Goal: Information Seeking & Learning: Compare options

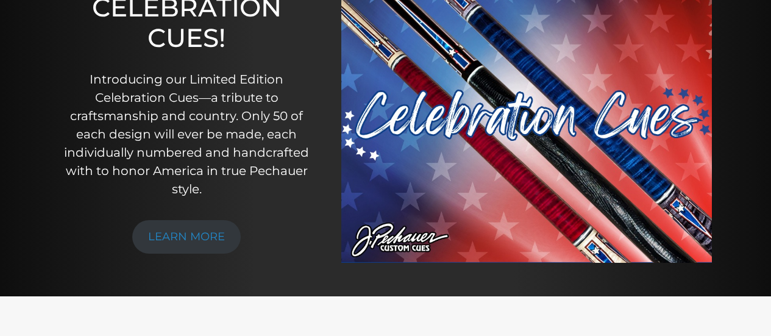
scroll to position [193, 0]
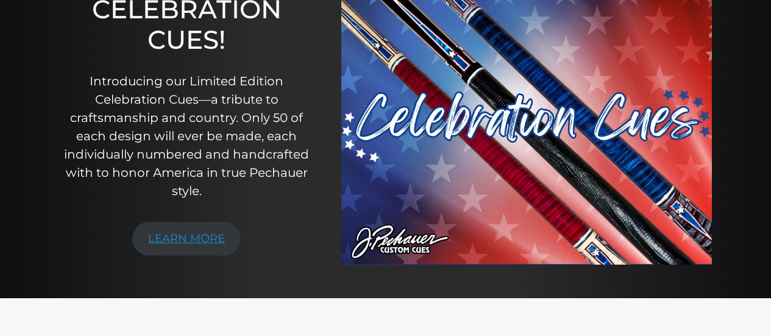
click at [201, 235] on link "LEARN MORE" at bounding box center [186, 239] width 109 height 34
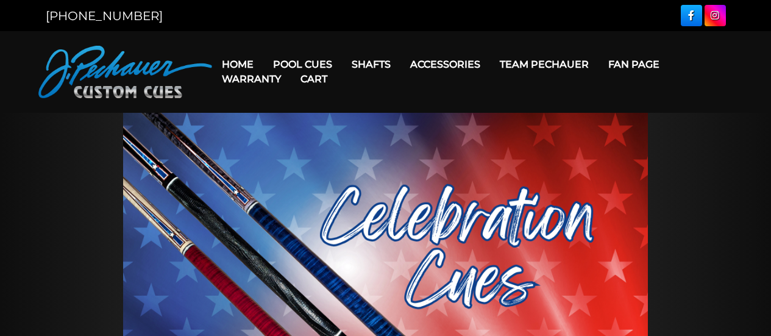
click at [307, 66] on link "Cart" at bounding box center [314, 78] width 46 height 31
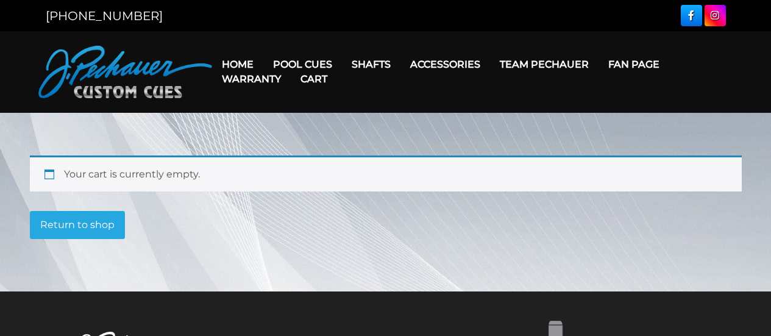
click at [310, 64] on link "Cart" at bounding box center [314, 78] width 46 height 31
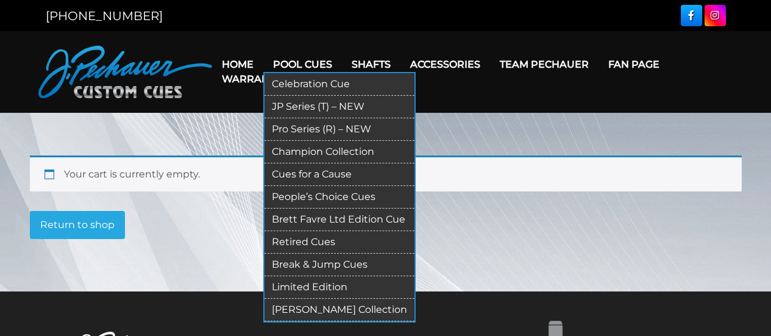
click at [310, 105] on link "JP Series (T) – NEW" at bounding box center [340, 107] width 150 height 23
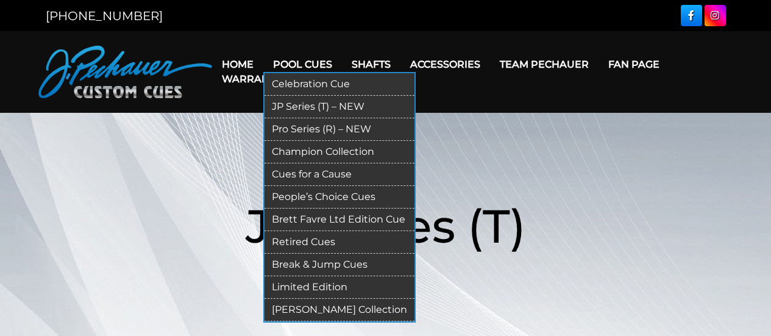
click at [312, 128] on link "Pro Series (R) – NEW" at bounding box center [340, 129] width 150 height 23
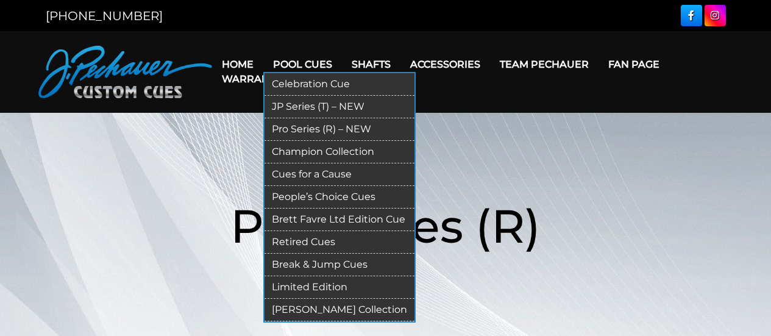
click at [309, 151] on link "Champion Collection" at bounding box center [340, 152] width 150 height 23
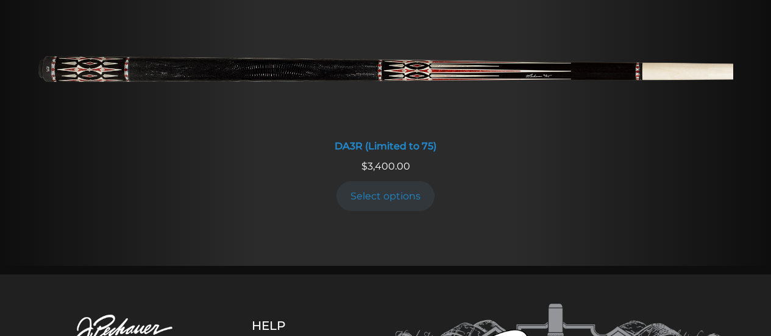
scroll to position [2261, 0]
click at [392, 197] on link "Select options" at bounding box center [386, 197] width 99 height 30
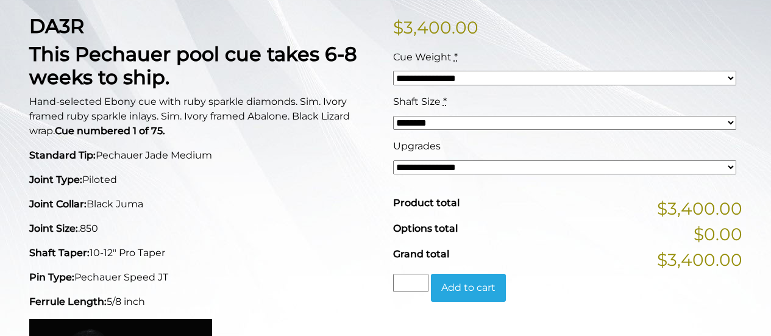
scroll to position [310, 0]
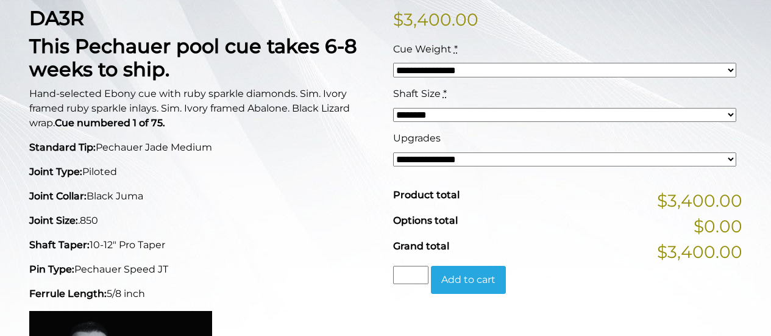
click at [725, 160] on select "**********" at bounding box center [564, 159] width 343 height 14
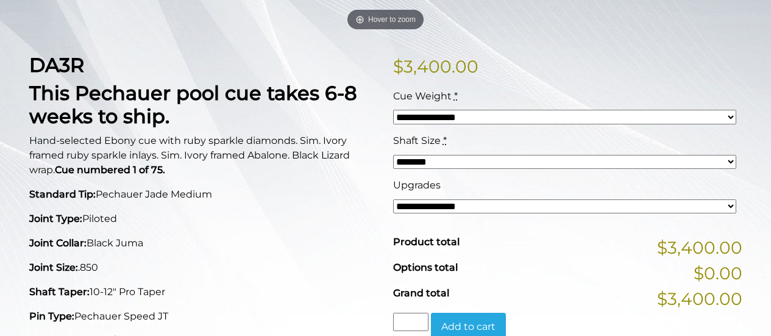
scroll to position [0, 0]
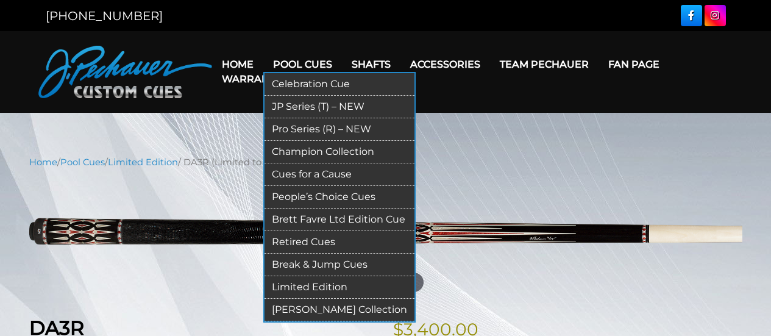
click at [323, 198] on link "People’s Choice Cues" at bounding box center [340, 197] width 150 height 23
click at [317, 284] on link "Limited Edition" at bounding box center [340, 287] width 150 height 23
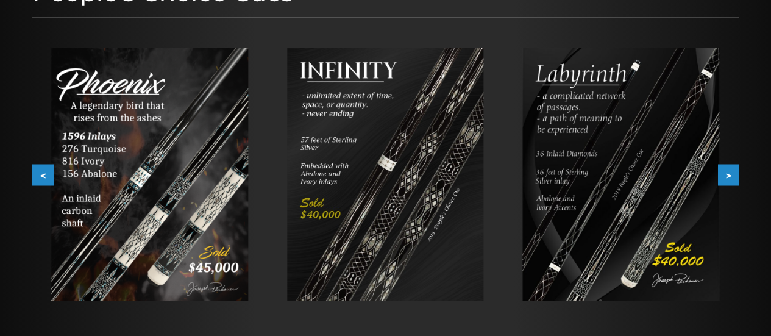
scroll to position [183, 0]
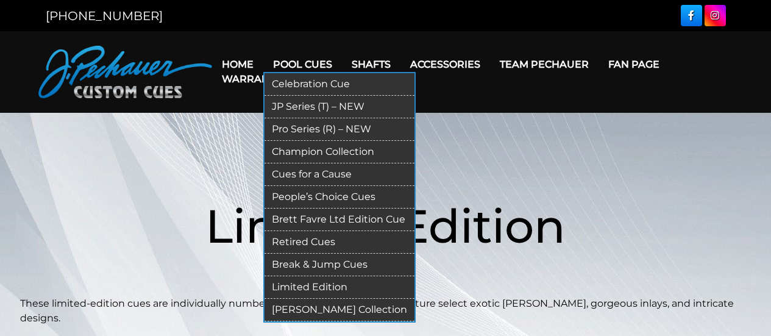
click at [298, 310] on link "[PERSON_NAME] Collection" at bounding box center [340, 310] width 150 height 23
